Goal: Transaction & Acquisition: Purchase product/service

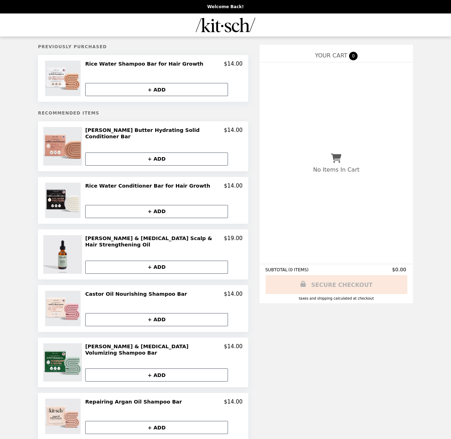
scroll to position [3, 0]
click at [164, 88] on button "+ ADD" at bounding box center [156, 89] width 143 height 13
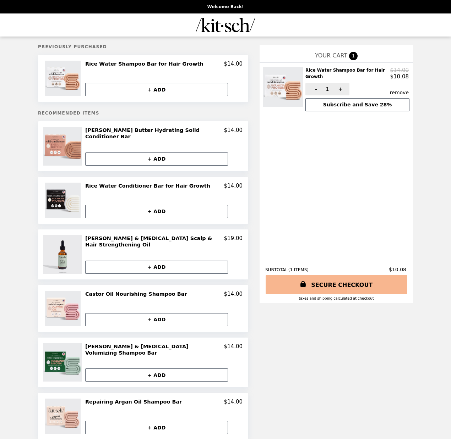
click at [155, 207] on button "+ ADD" at bounding box center [156, 211] width 143 height 13
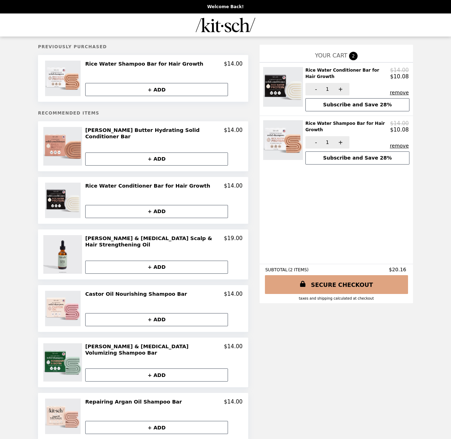
click at [321, 284] on link "SECURE CHECKOUT" at bounding box center [336, 284] width 143 height 19
click at [339, 284] on link "SECURE CHECKOUT" at bounding box center [336, 284] width 143 height 19
